Goal: Information Seeking & Learning: Learn about a topic

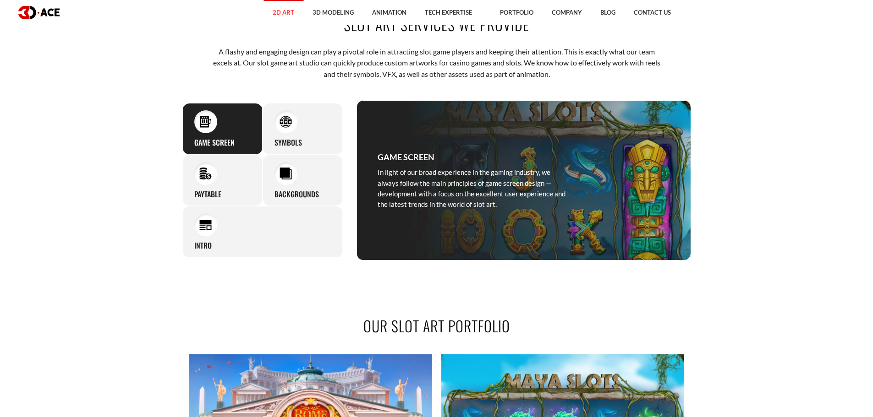
scroll to position [779, 0]
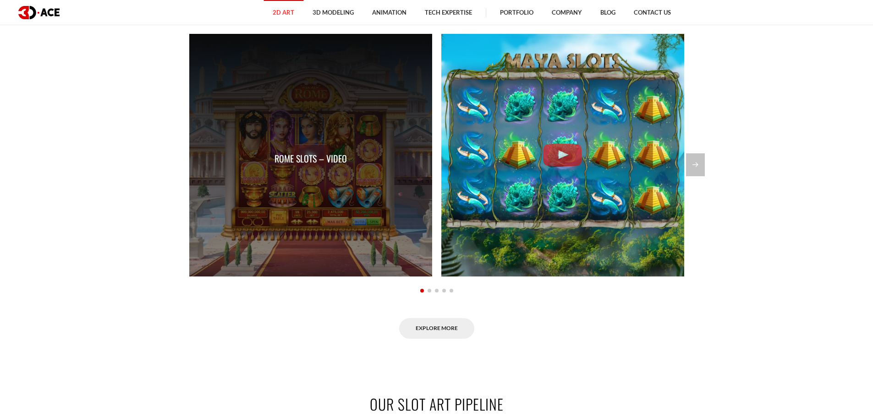
click at [312, 153] on p "Rome Slots – Video" at bounding box center [310, 159] width 72 height 14
click at [310, 159] on p "Rome Slots – Video" at bounding box center [310, 159] width 72 height 14
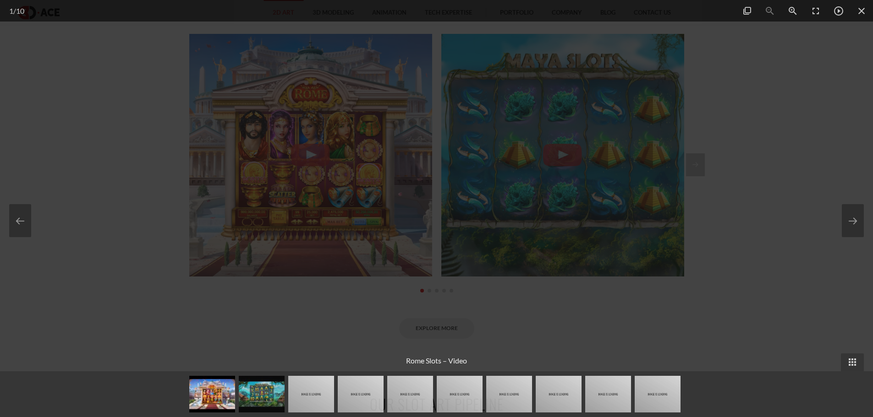
click at [765, 163] on div at bounding box center [436, 208] width 873 height 417
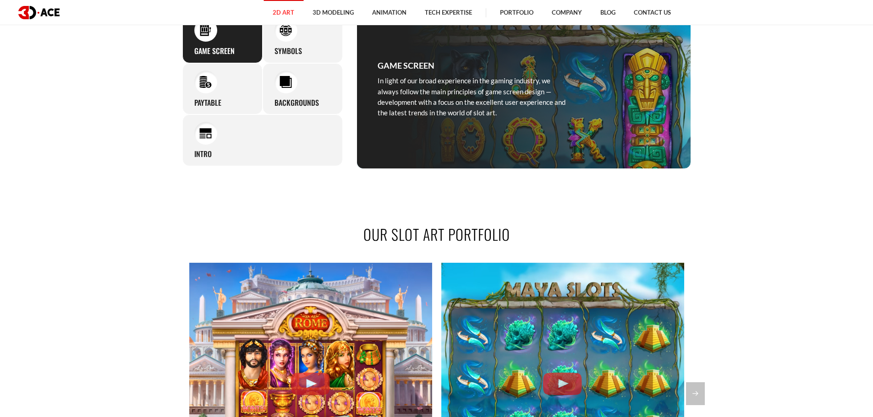
scroll to position [366, 0]
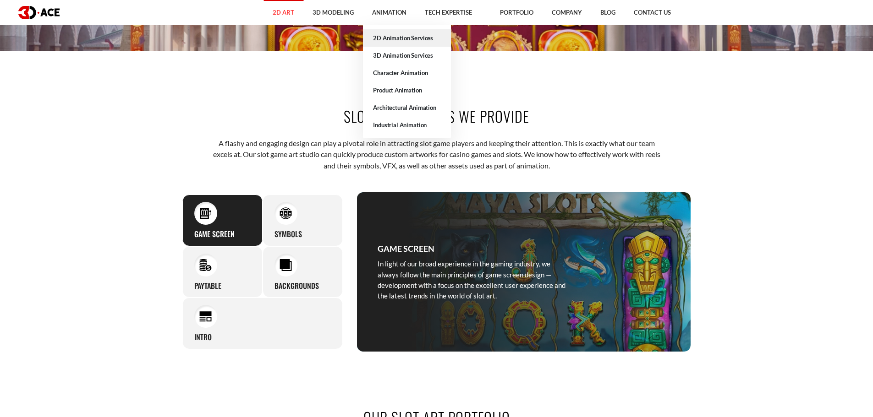
click at [398, 38] on link "2D Animation Services" at bounding box center [407, 37] width 88 height 17
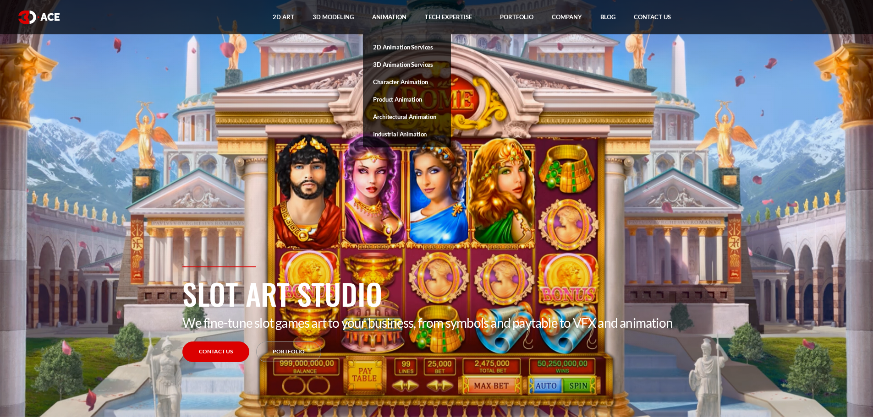
click at [398, 49] on link "2D Animation Services" at bounding box center [407, 46] width 88 height 17
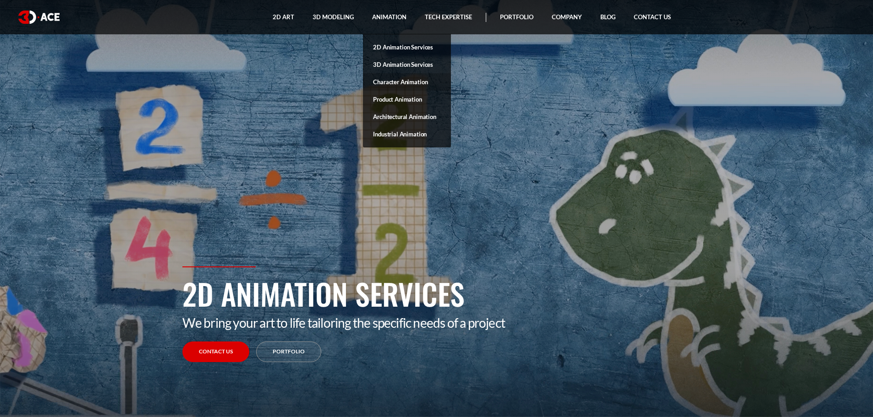
click at [411, 77] on link "Character Animation" at bounding box center [407, 81] width 88 height 17
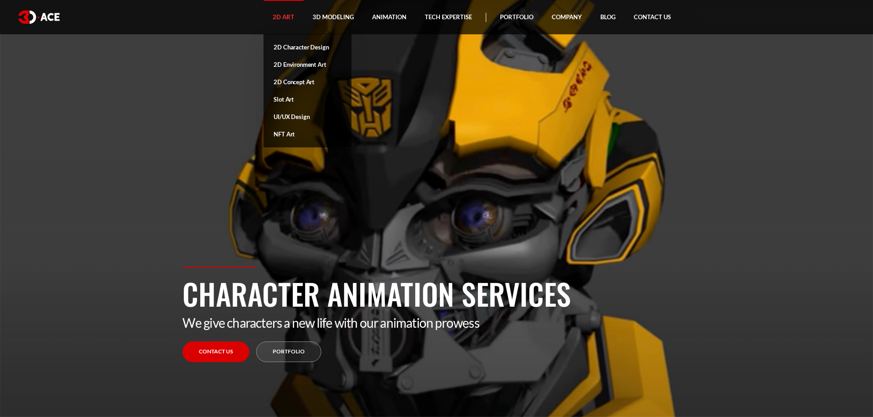
click at [285, 16] on link "2D Art" at bounding box center [283, 17] width 40 height 34
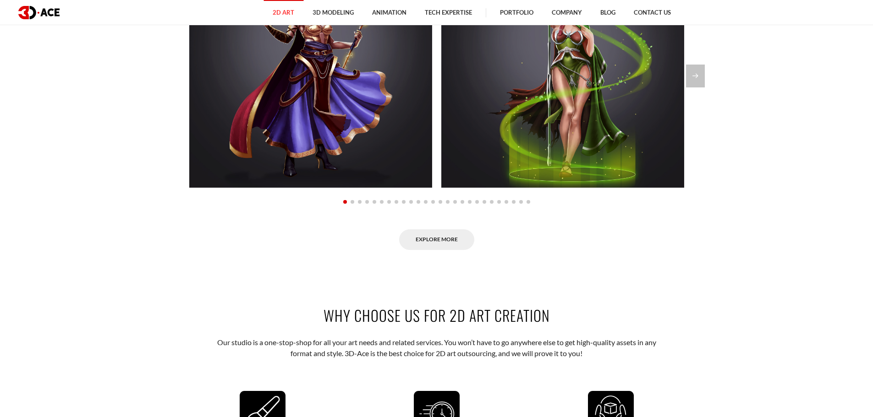
scroll to position [733, 0]
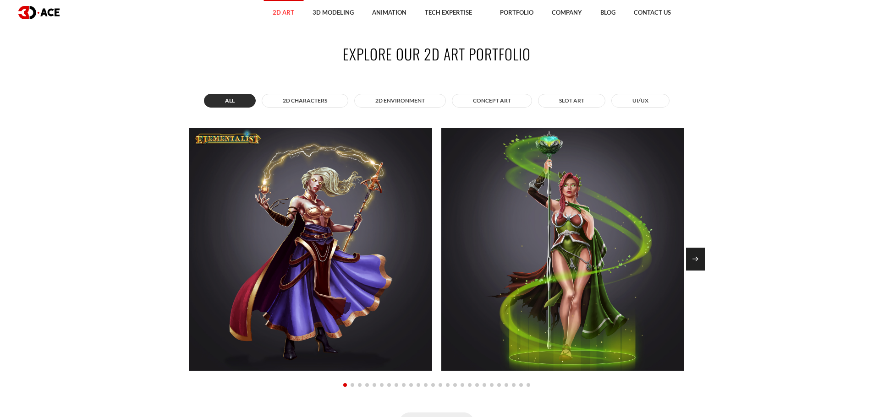
click at [691, 257] on div "Next slide" at bounding box center [695, 259] width 19 height 23
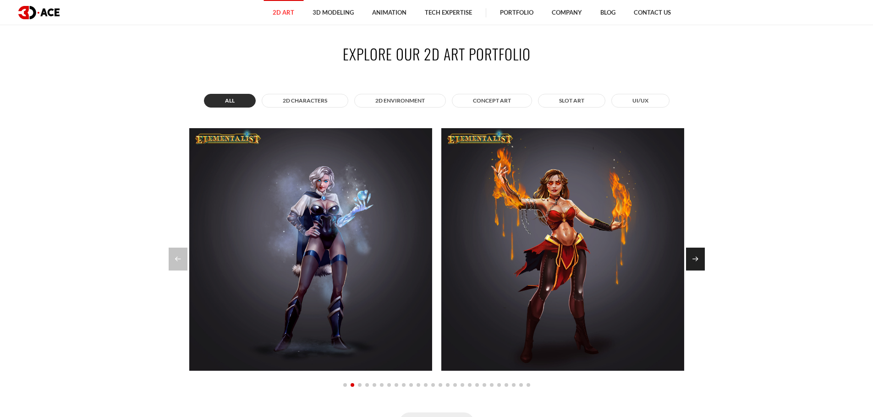
click at [692, 257] on div "Next slide" at bounding box center [695, 259] width 19 height 23
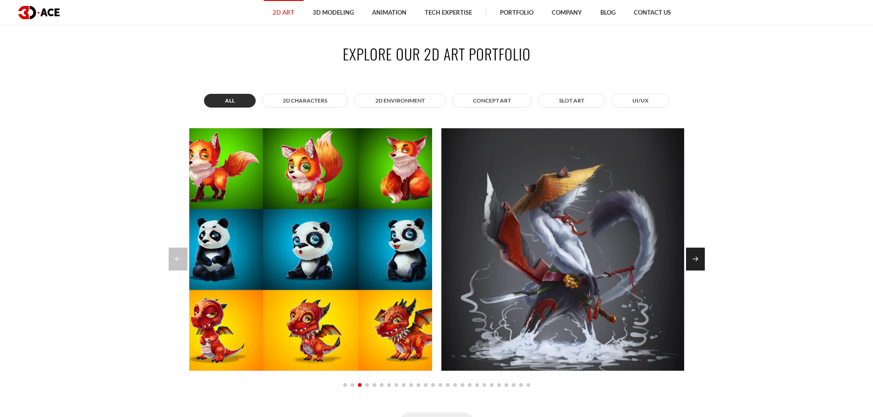
click at [692, 256] on div "Next slide" at bounding box center [695, 259] width 19 height 23
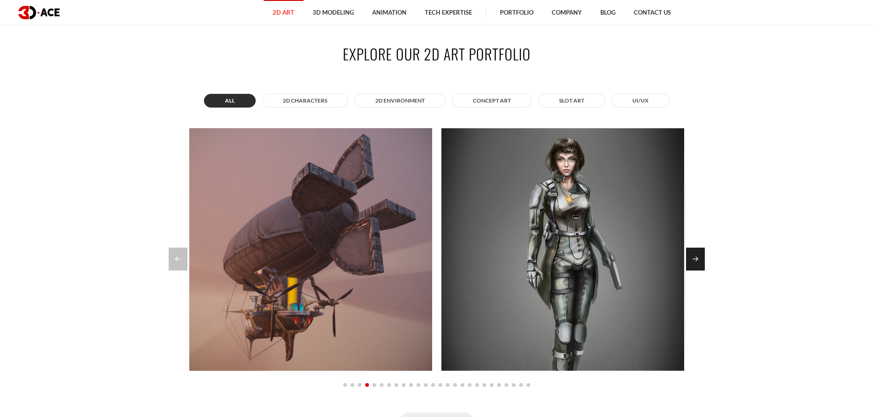
click at [692, 256] on div "Next slide" at bounding box center [695, 259] width 19 height 23
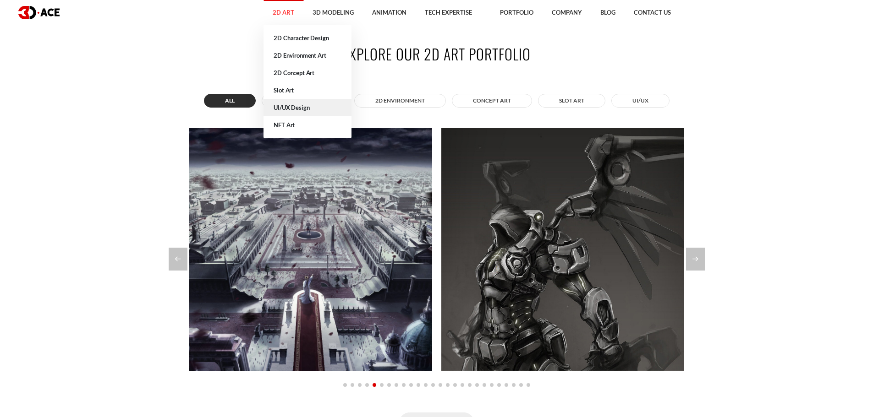
click at [298, 109] on link "UI/UX Design" at bounding box center [307, 107] width 88 height 17
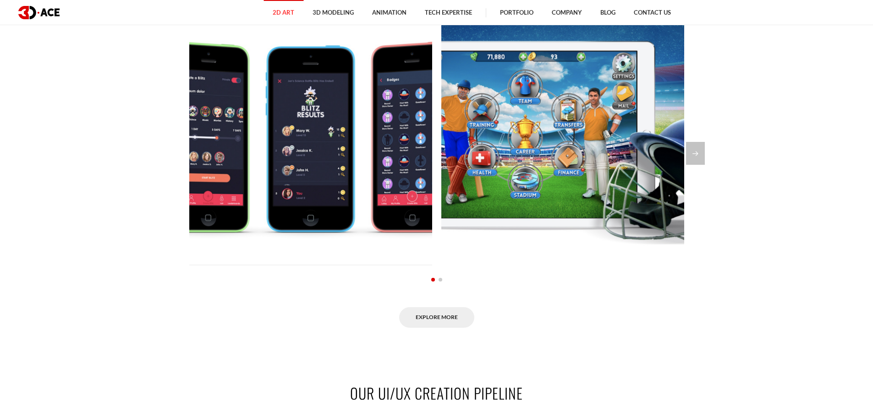
scroll to position [916, 0]
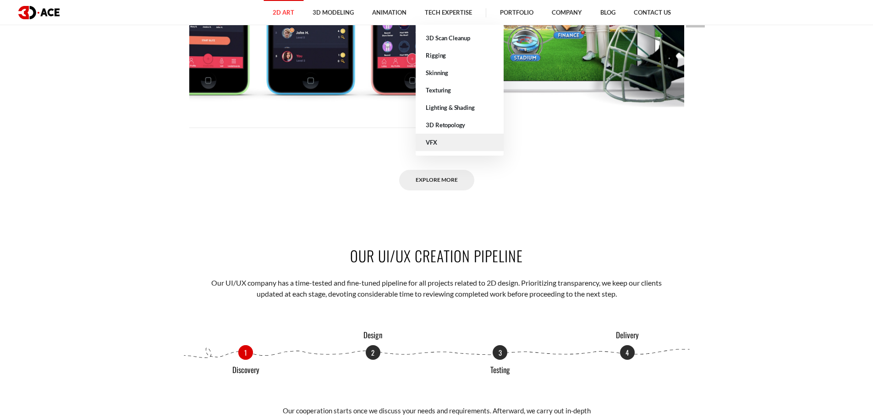
click at [435, 146] on link "VFX" at bounding box center [459, 142] width 88 height 17
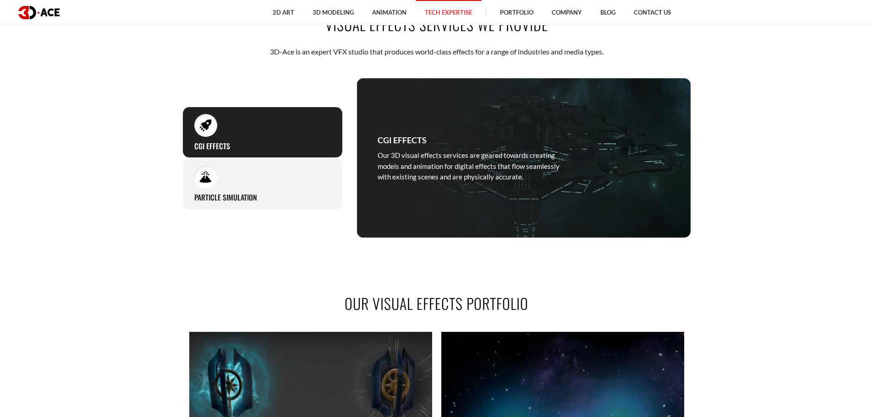
scroll to position [733, 0]
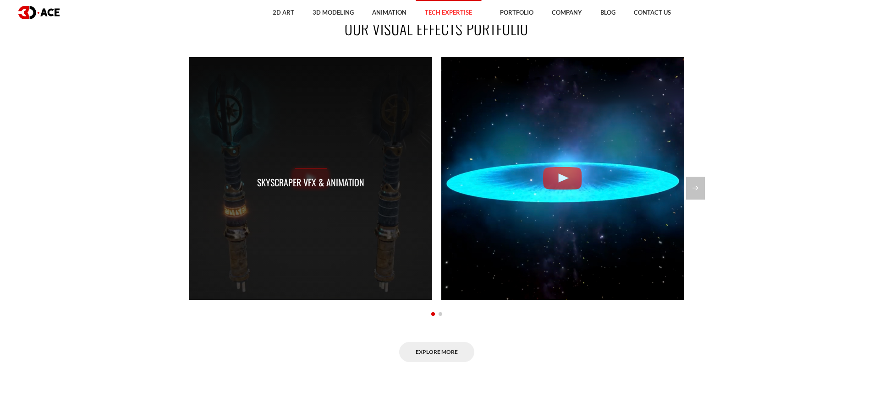
click at [315, 171] on div "Skyscraper VFX & Animation" at bounding box center [310, 179] width 107 height 22
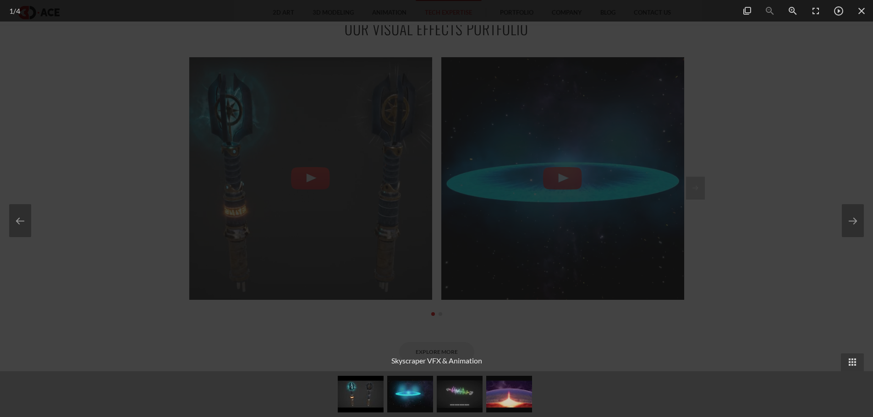
click at [748, 177] on div at bounding box center [436, 208] width 873 height 417
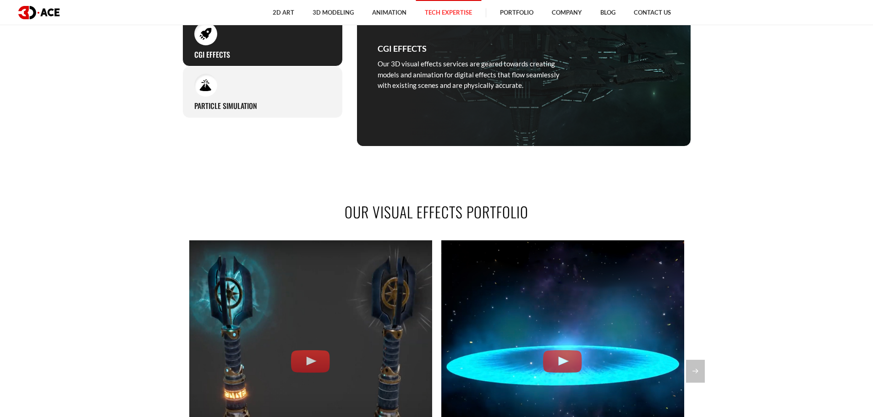
scroll to position [366, 0]
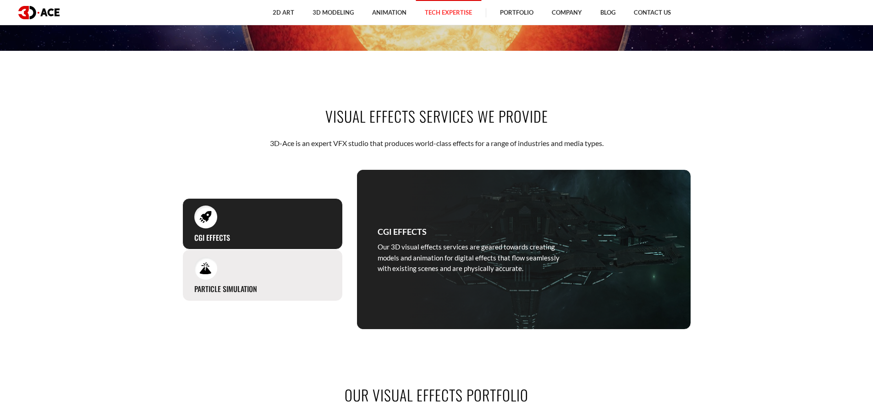
click at [237, 277] on div "Particle simulation Through our VFX development services, we manipulate water, …" at bounding box center [262, 276] width 160 height 52
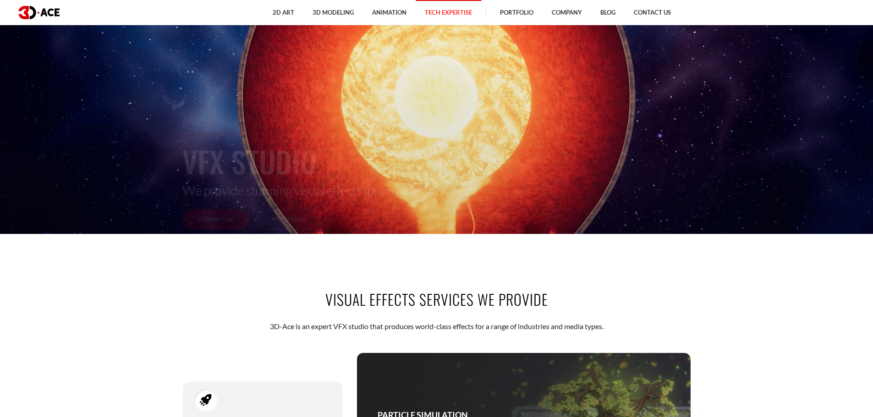
scroll to position [0, 0]
